Goal: Task Accomplishment & Management: Manage account settings

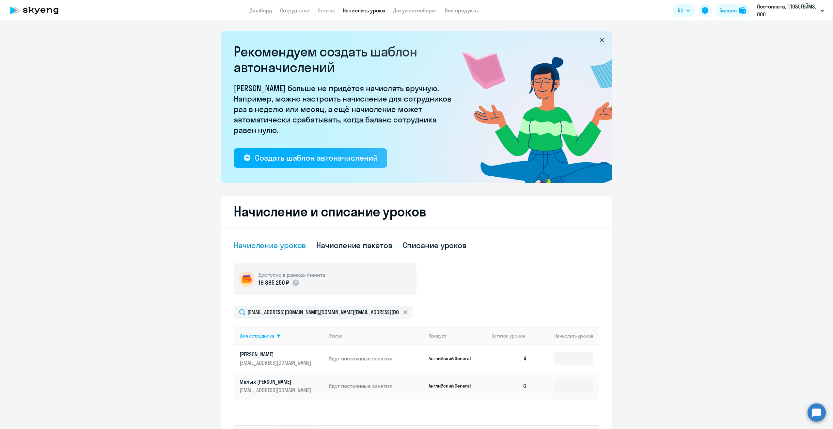
select select "10"
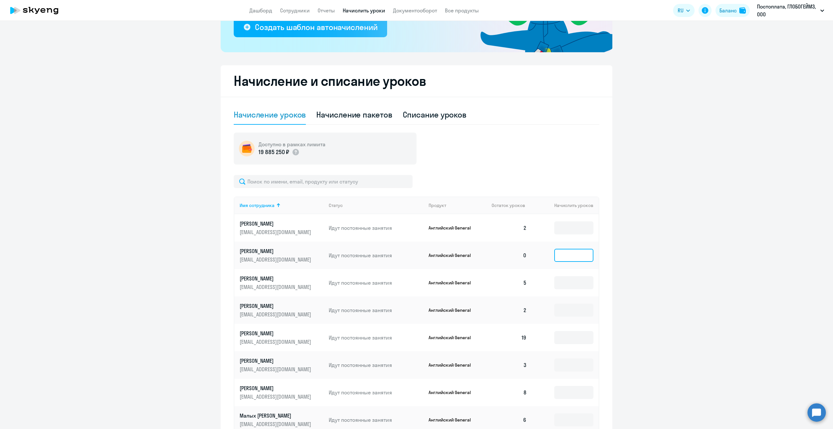
click at [566, 257] on input at bounding box center [573, 255] width 39 height 13
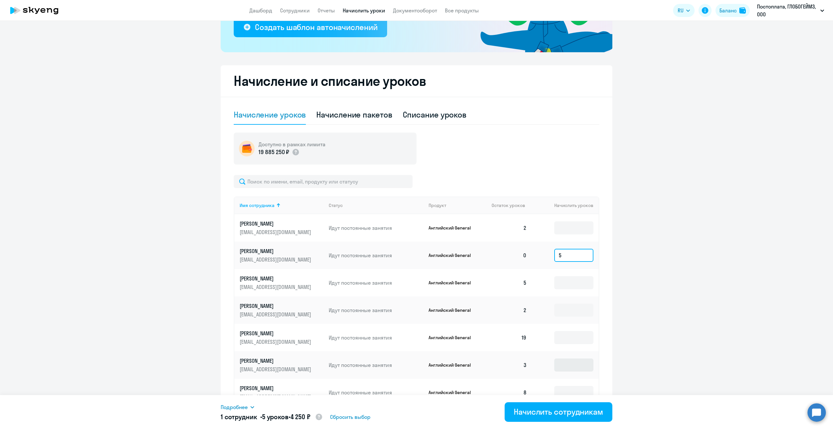
type input "5"
click at [568, 362] on input at bounding box center [573, 364] width 39 height 13
type input "3"
click at [563, 309] on input at bounding box center [573, 309] width 39 height 13
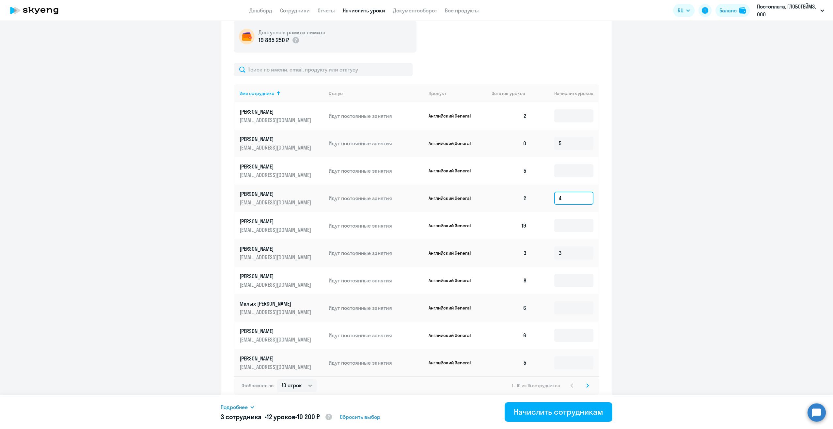
scroll to position [245, 0]
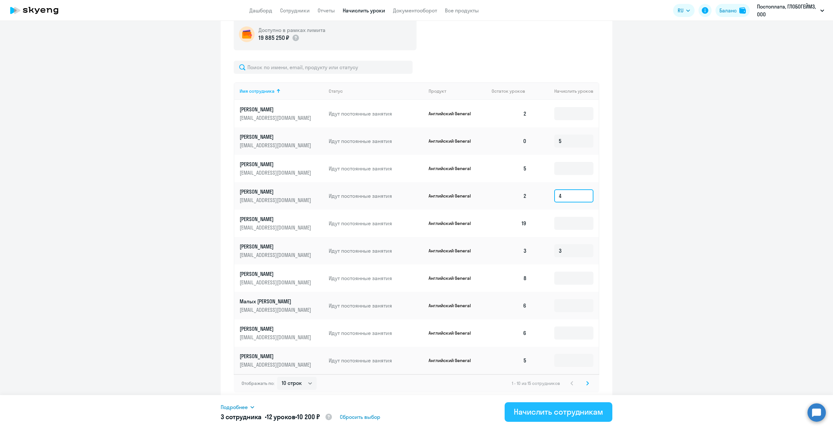
type input "4"
click at [566, 412] on div "Начислить сотрудникам" at bounding box center [558, 411] width 89 height 10
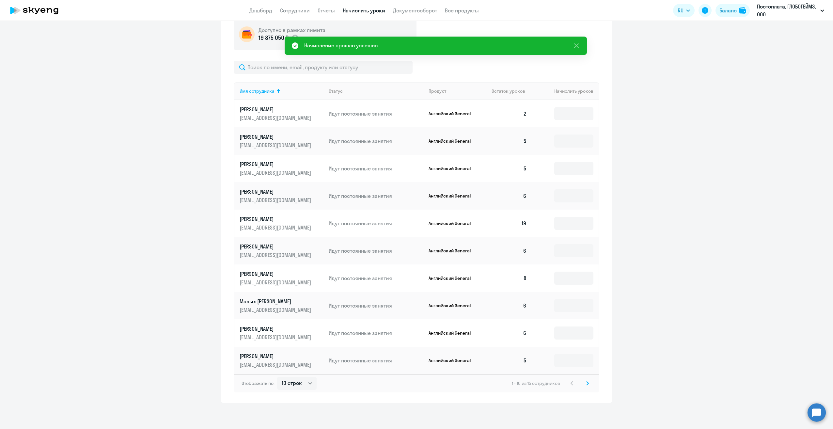
click at [258, 273] on p "[PERSON_NAME]" at bounding box center [276, 273] width 73 height 7
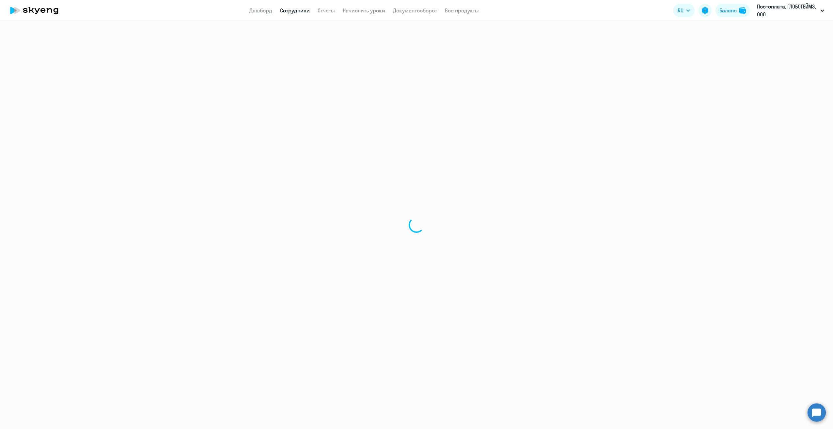
select select "english"
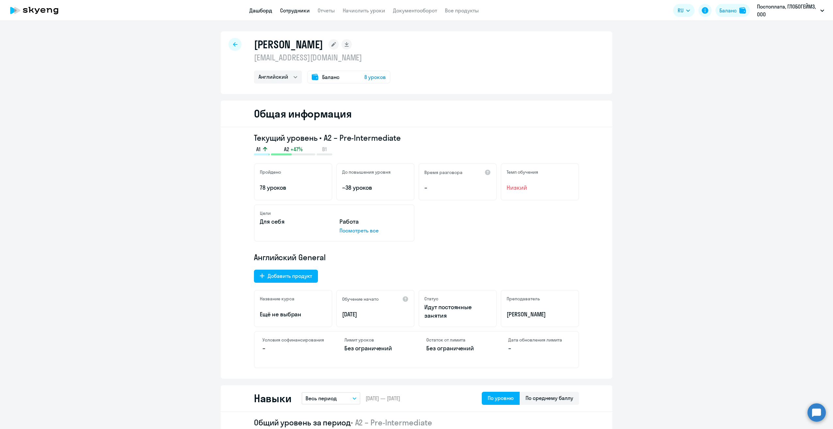
click at [261, 11] on link "Дашборд" at bounding box center [260, 10] width 23 height 7
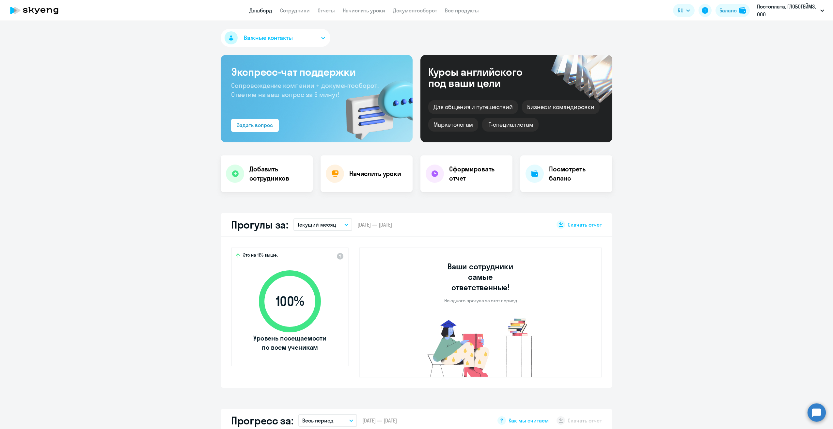
select select "30"
